Goal: Information Seeking & Learning: Check status

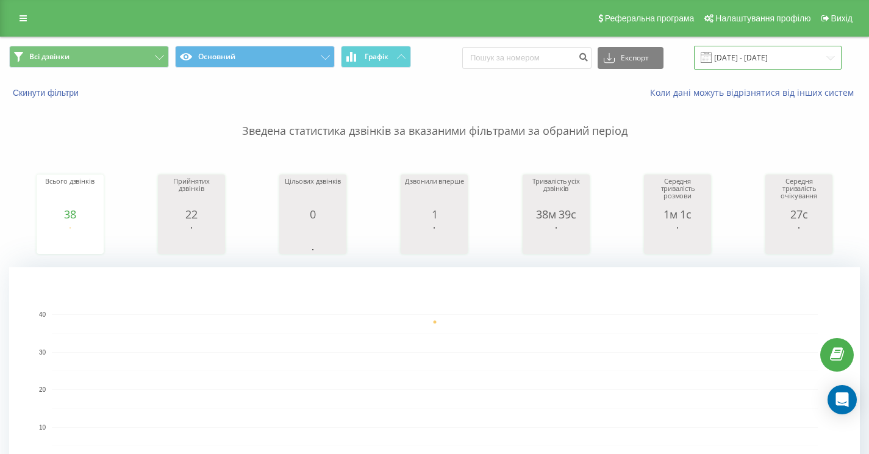
click at [743, 66] on input "20.08.2025 - 20.08.2025" at bounding box center [768, 58] width 148 height 24
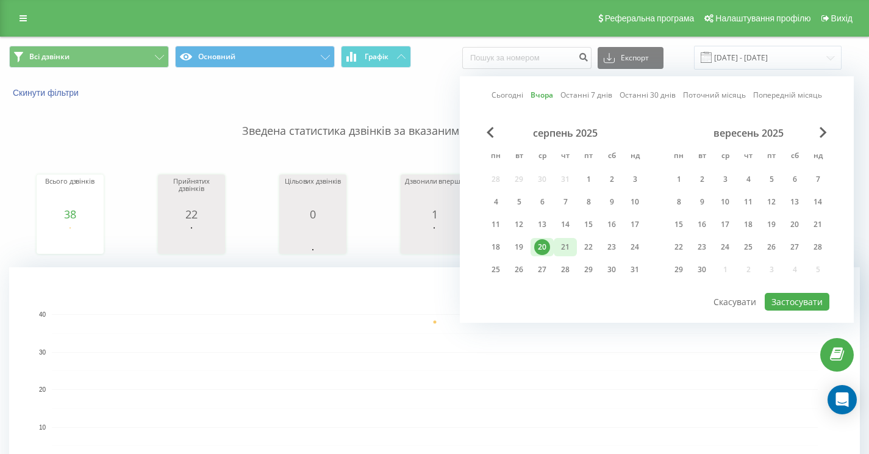
click at [567, 255] on div "21" at bounding box center [566, 247] width 16 height 16
click at [794, 309] on button "Застосувати" at bounding box center [797, 302] width 65 height 18
type input "21.08.2025 - 21.08.2025"
